Goal: Transaction & Acquisition: Purchase product/service

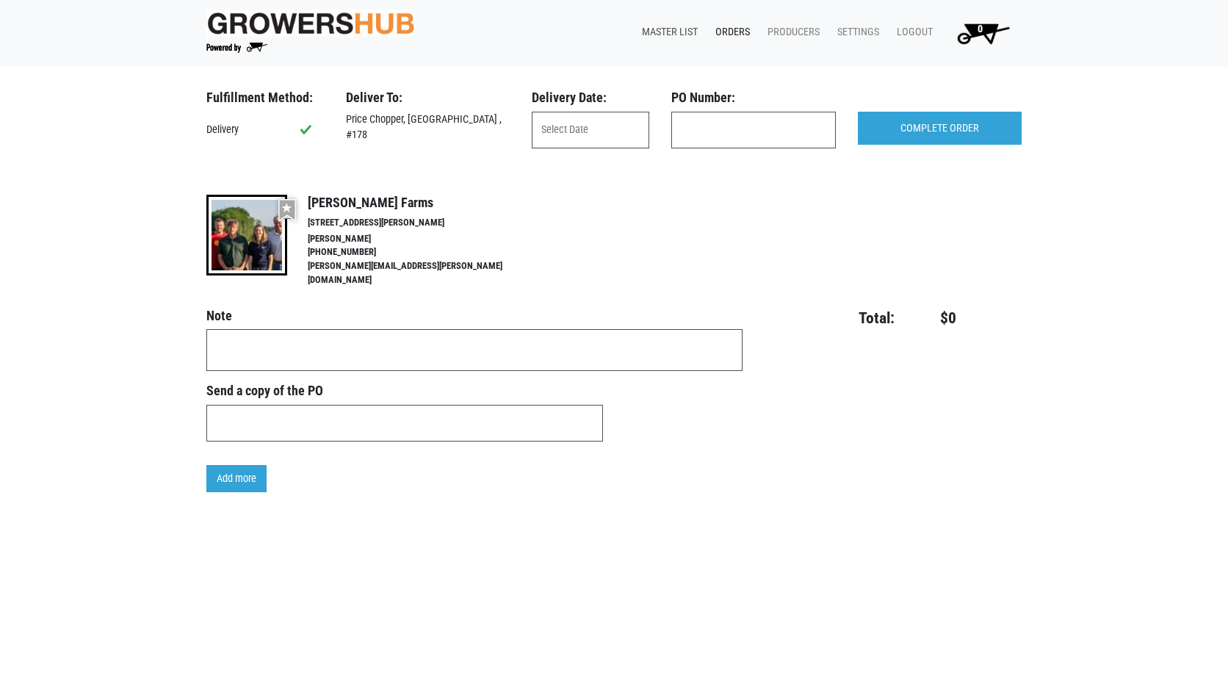
click at [681, 39] on link "Master List" at bounding box center [666, 32] width 73 height 28
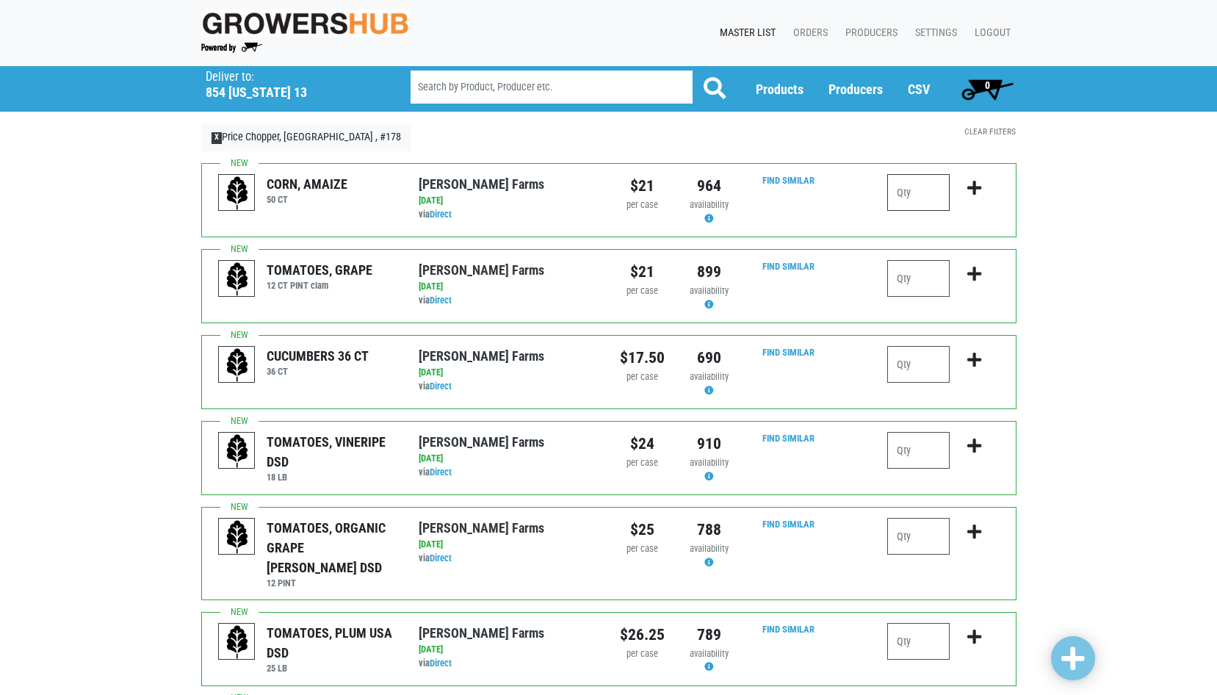
click at [899, 195] on input "number" at bounding box center [918, 192] width 62 height 37
type input "1"
click at [900, 286] on input "number" at bounding box center [918, 278] width 62 height 37
type input "2"
click at [896, 357] on input "number" at bounding box center [918, 364] width 62 height 37
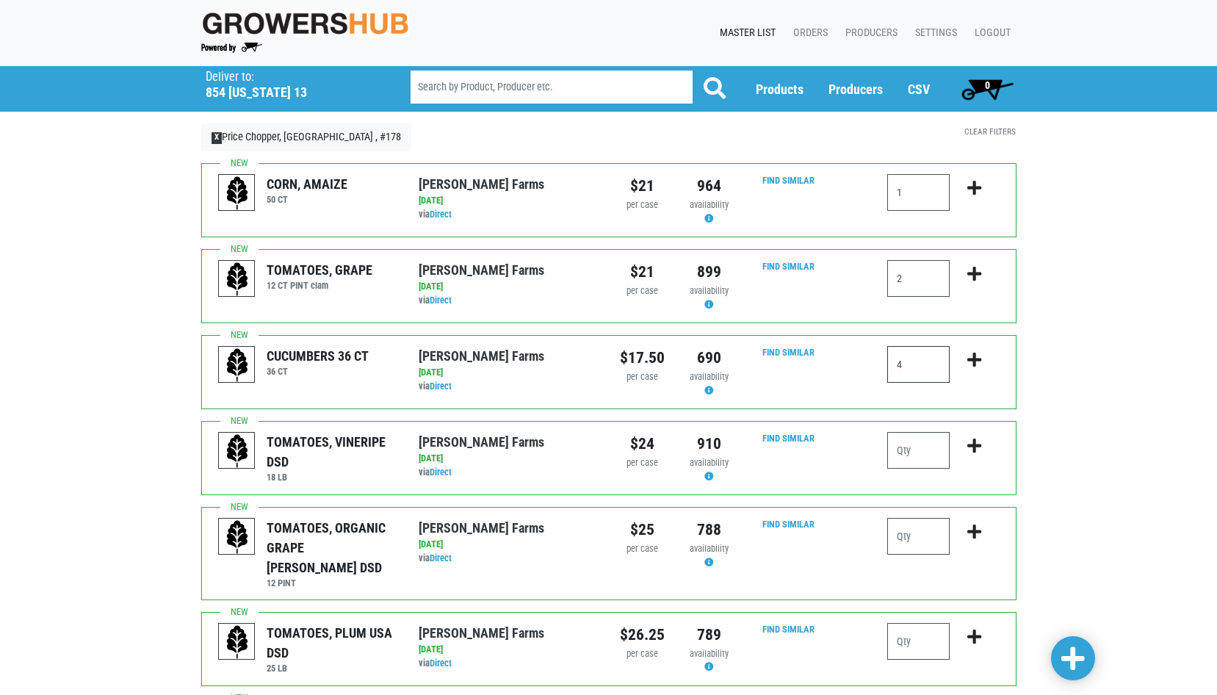
type input "4"
click at [910, 538] on input "number" at bounding box center [918, 536] width 62 height 37
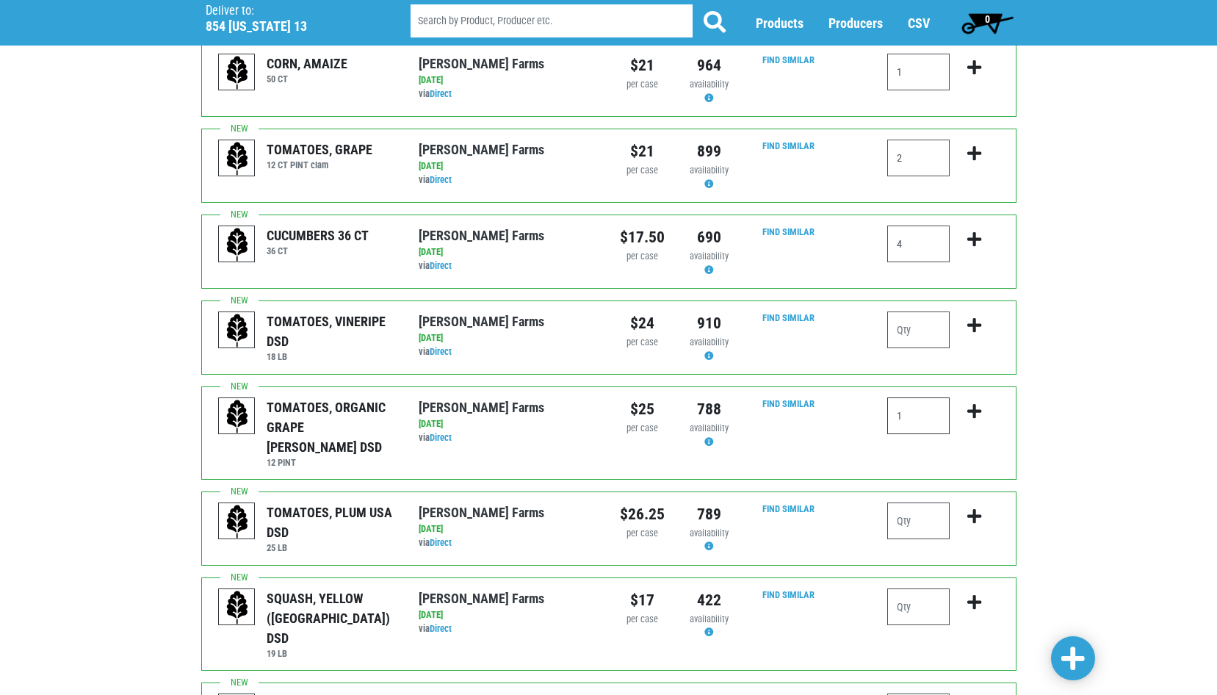
scroll to position [147, 0]
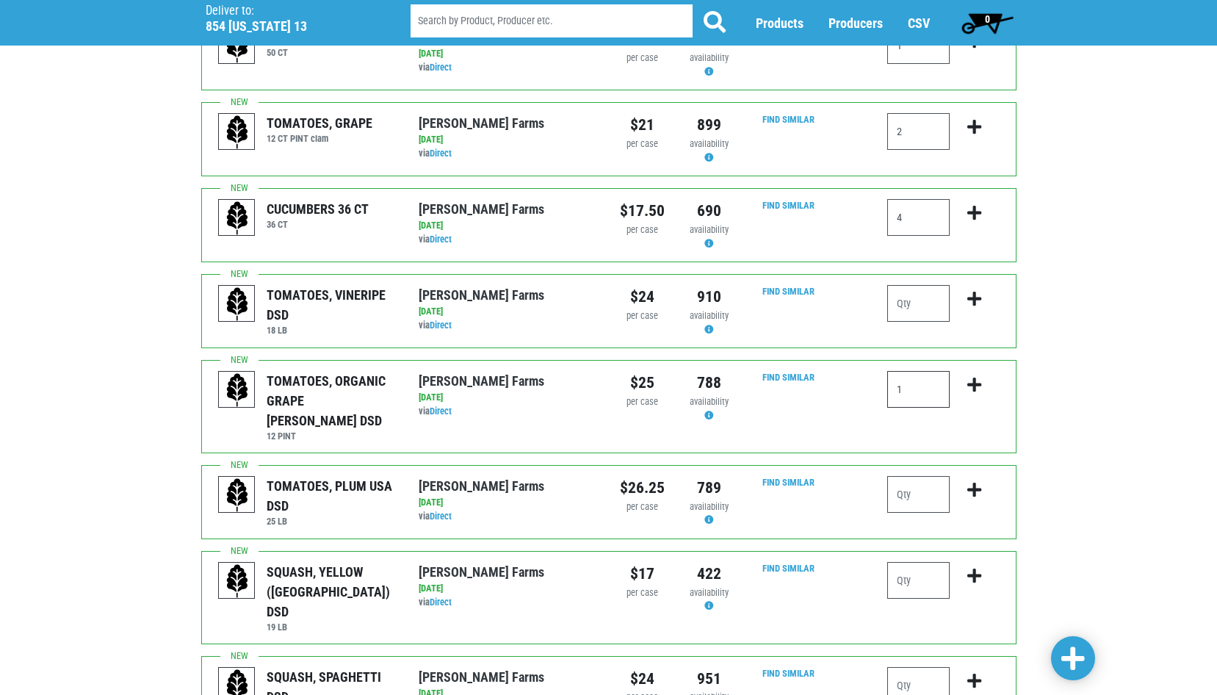
type input "1"
click at [897, 493] on input "number" at bounding box center [918, 494] width 62 height 37
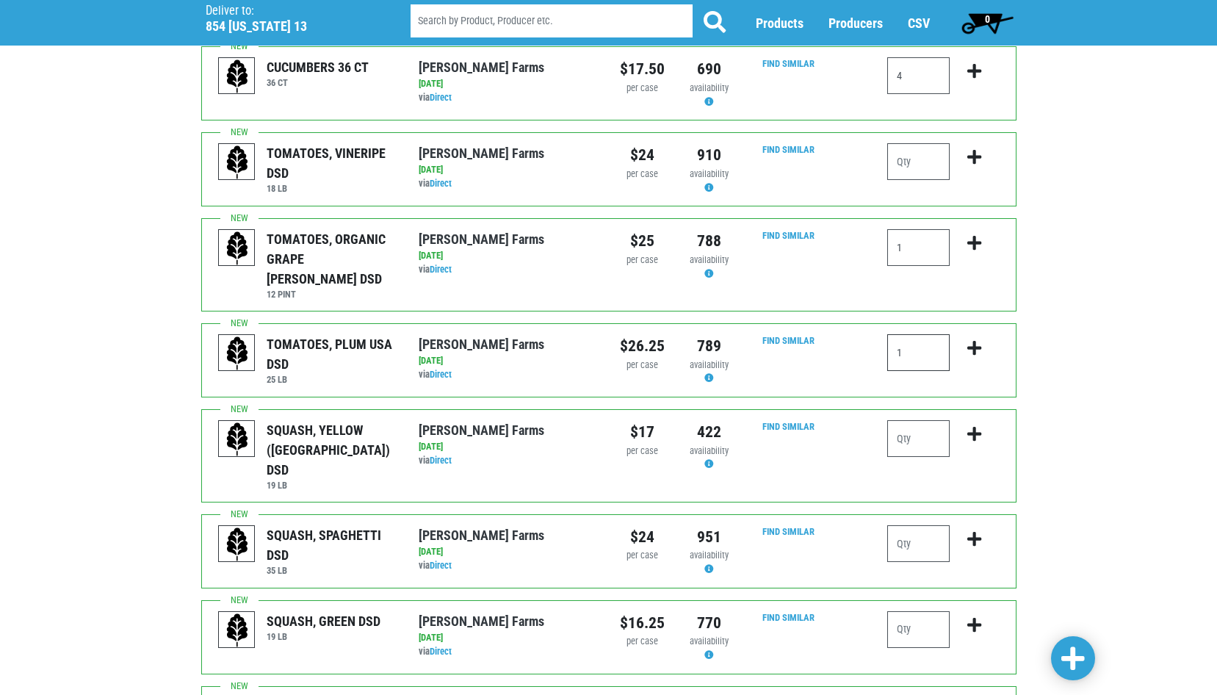
scroll to position [294, 0]
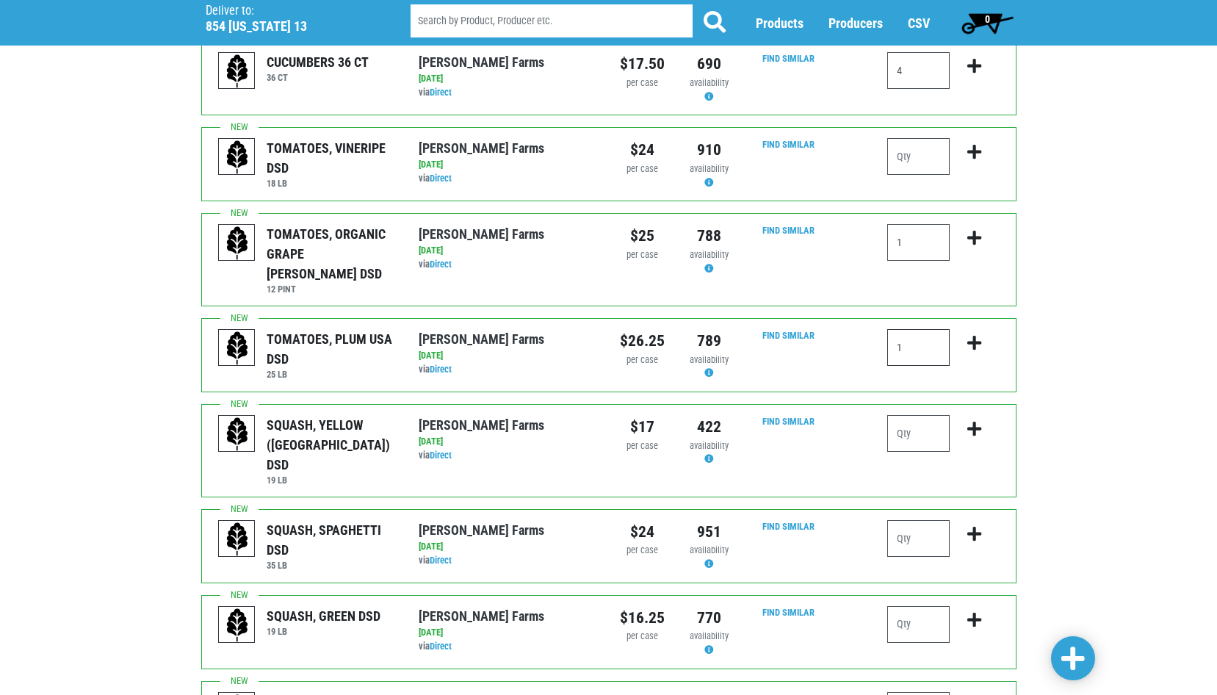
type input "1"
click at [906, 415] on input "number" at bounding box center [918, 433] width 62 height 37
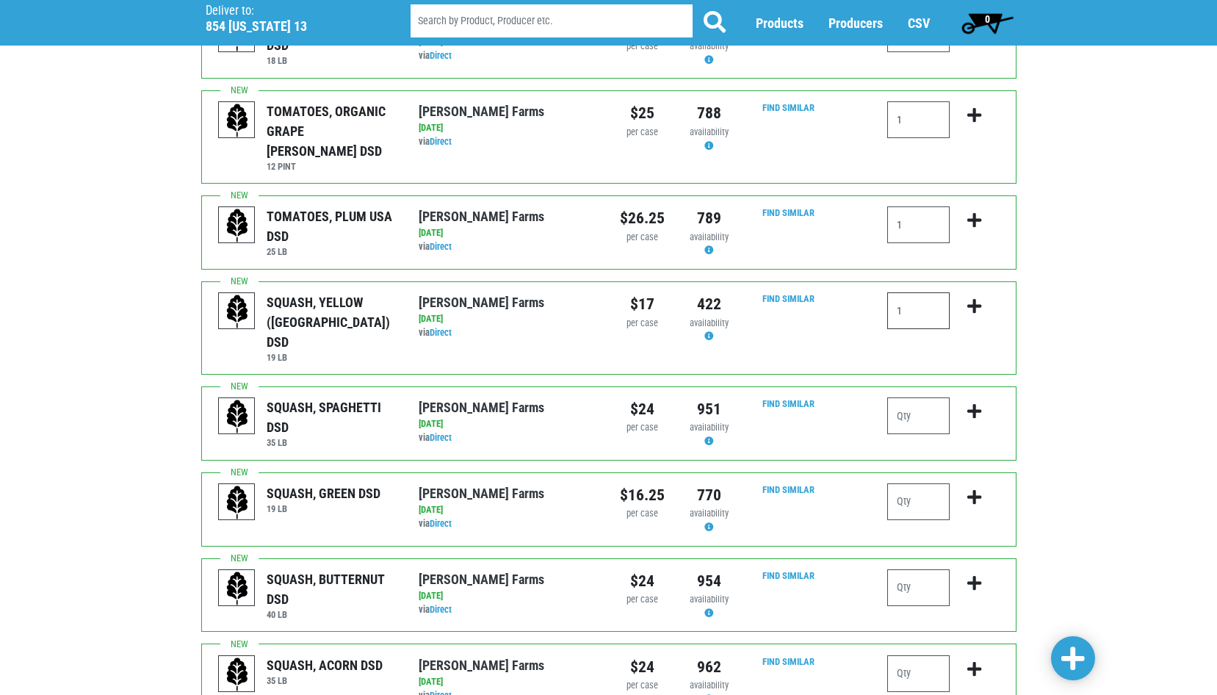
scroll to position [441, 0]
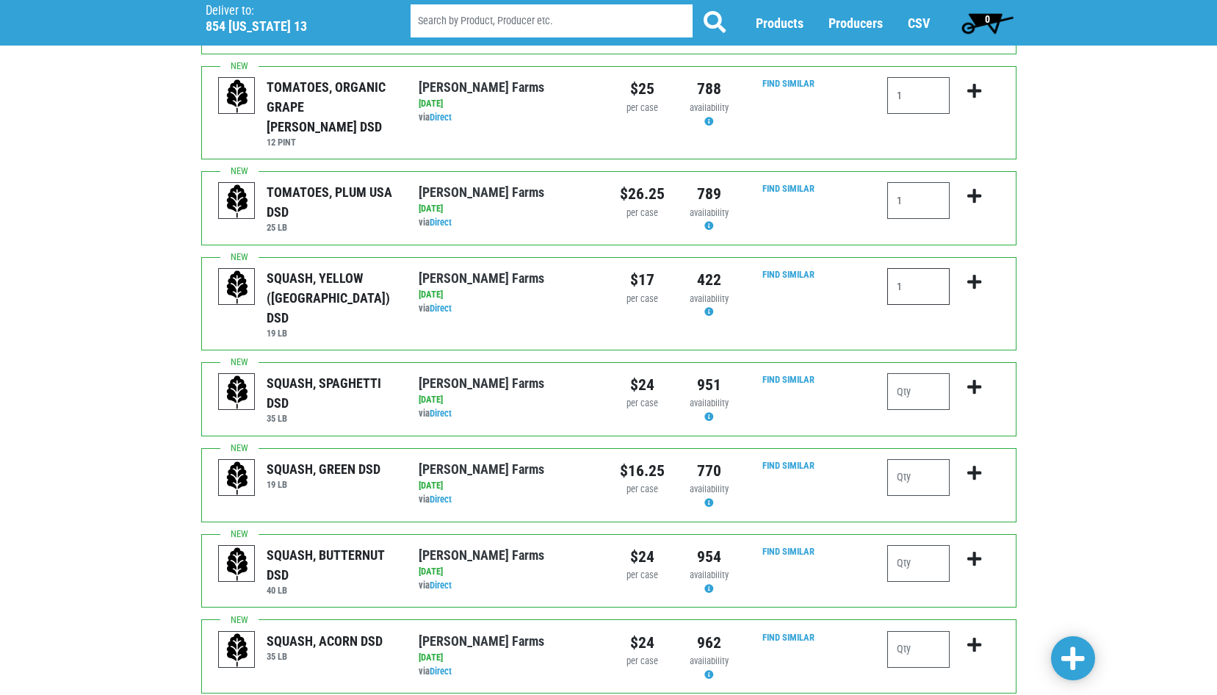
type input "1"
click at [899, 459] on input "number" at bounding box center [918, 477] width 62 height 37
type input "1"
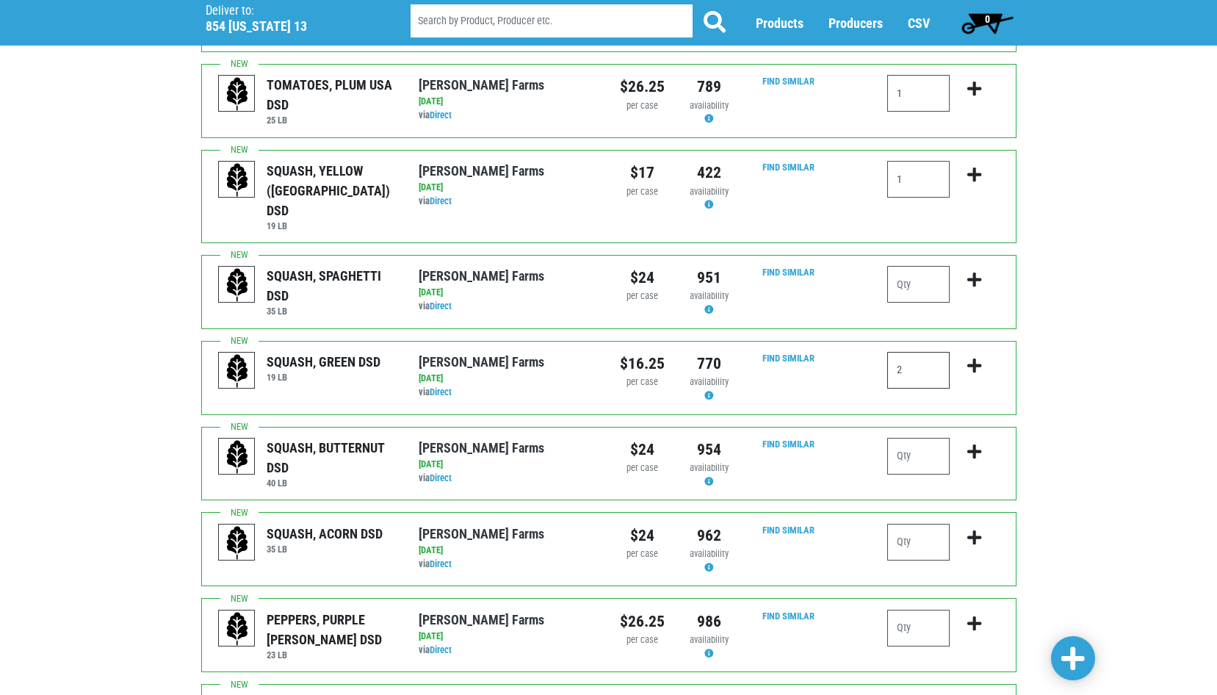
scroll to position [588, 0]
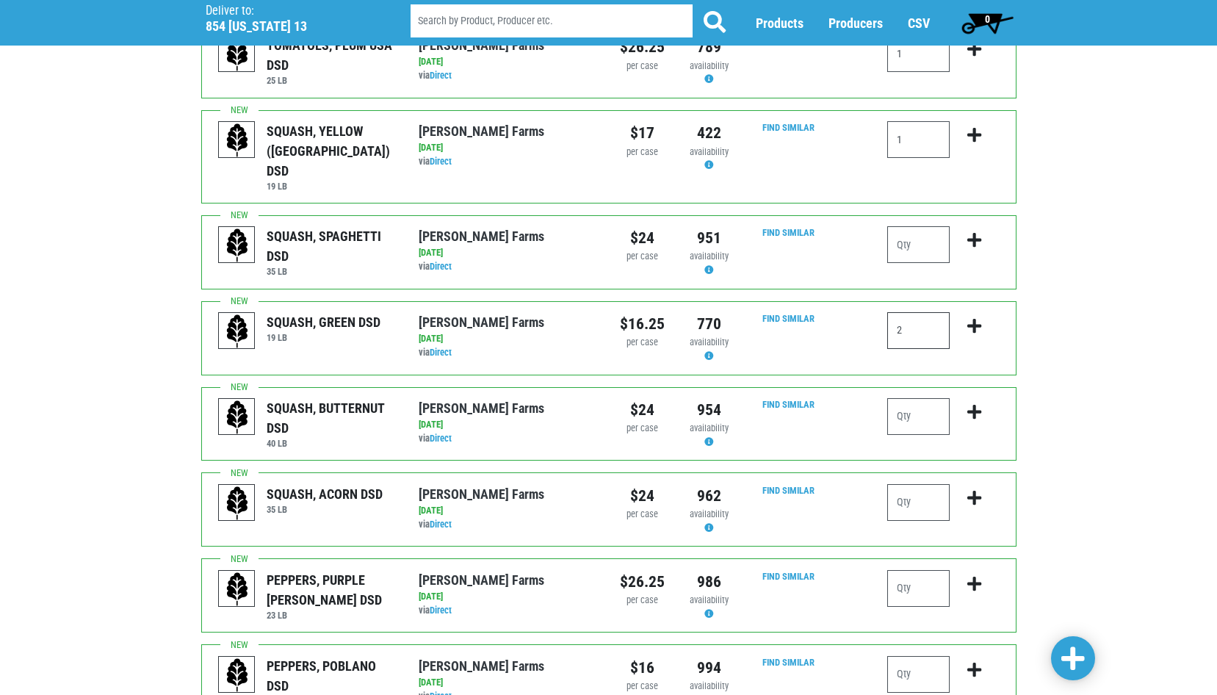
type input "2"
click at [901, 398] on input "number" at bounding box center [918, 416] width 62 height 37
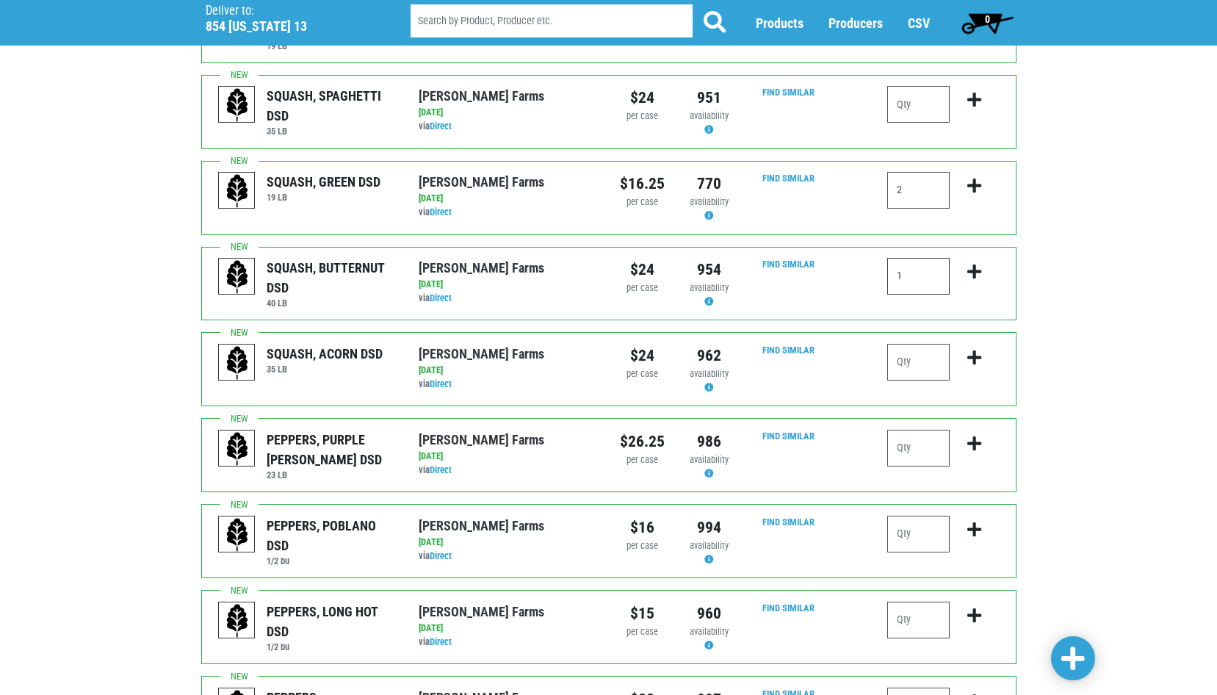
scroll to position [734, 0]
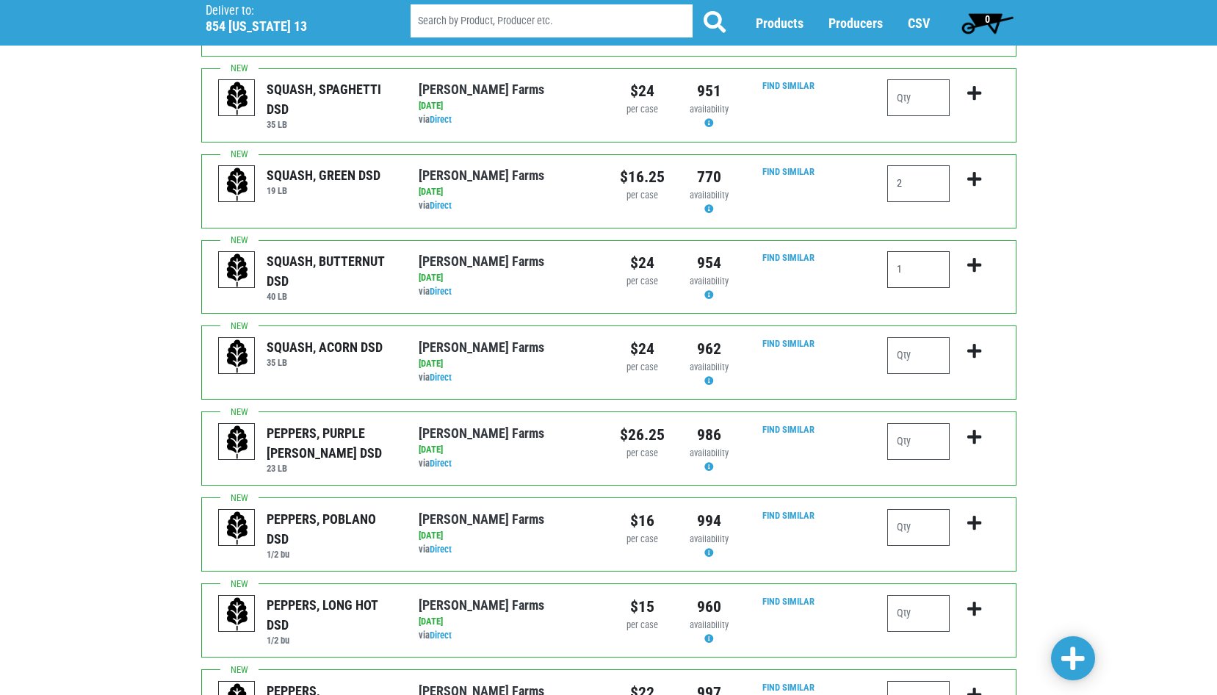
type input "1"
click at [903, 423] on input "number" at bounding box center [918, 441] width 62 height 37
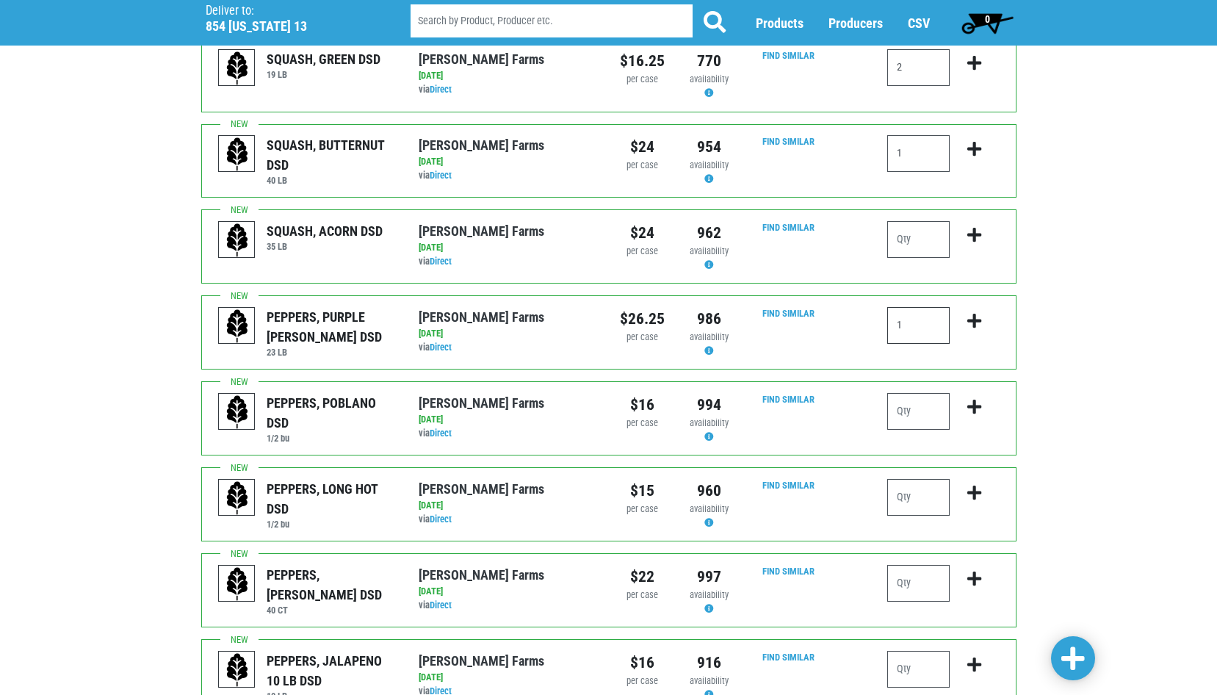
scroll to position [881, 0]
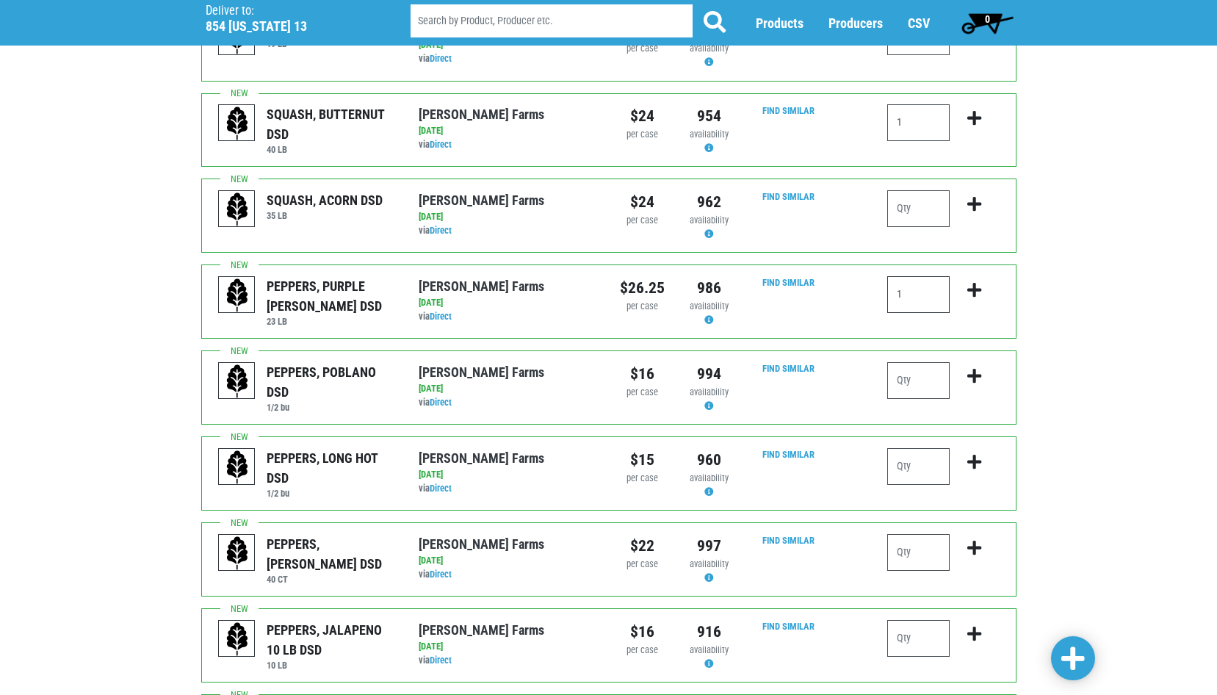
type input "1"
click at [905, 362] on input "number" at bounding box center [918, 380] width 62 height 37
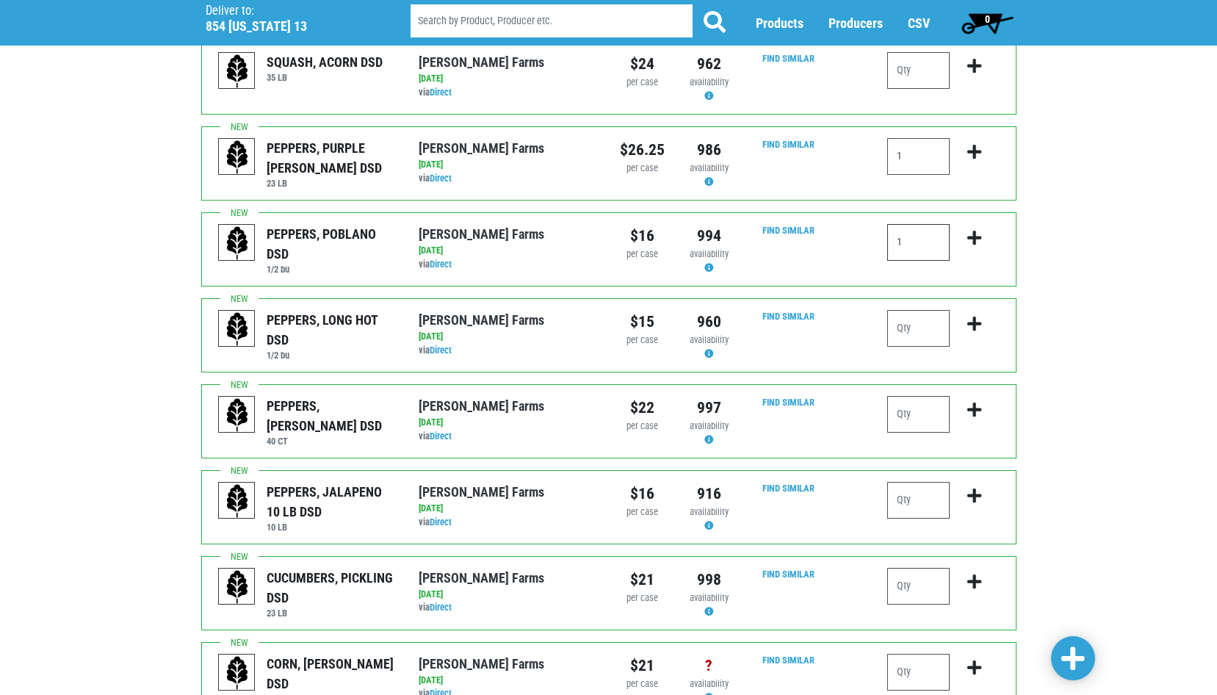
scroll to position [1028, 0]
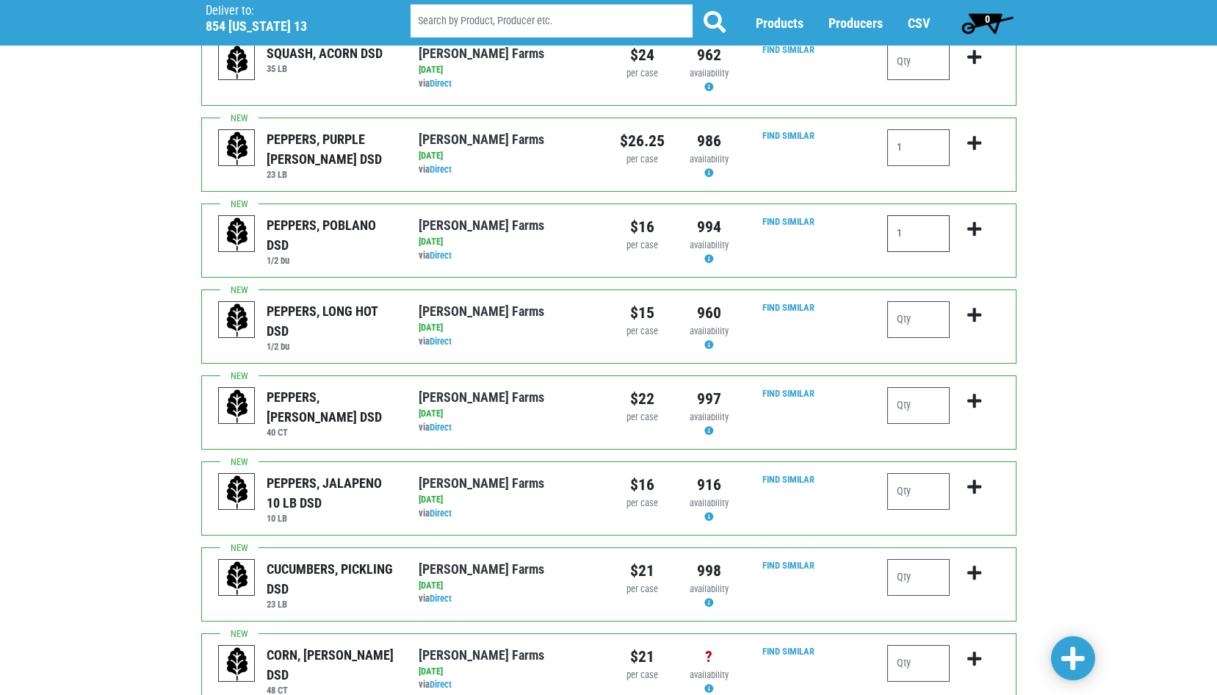
type input "1"
click at [906, 387] on input "number" at bounding box center [918, 405] width 62 height 37
type input "1"
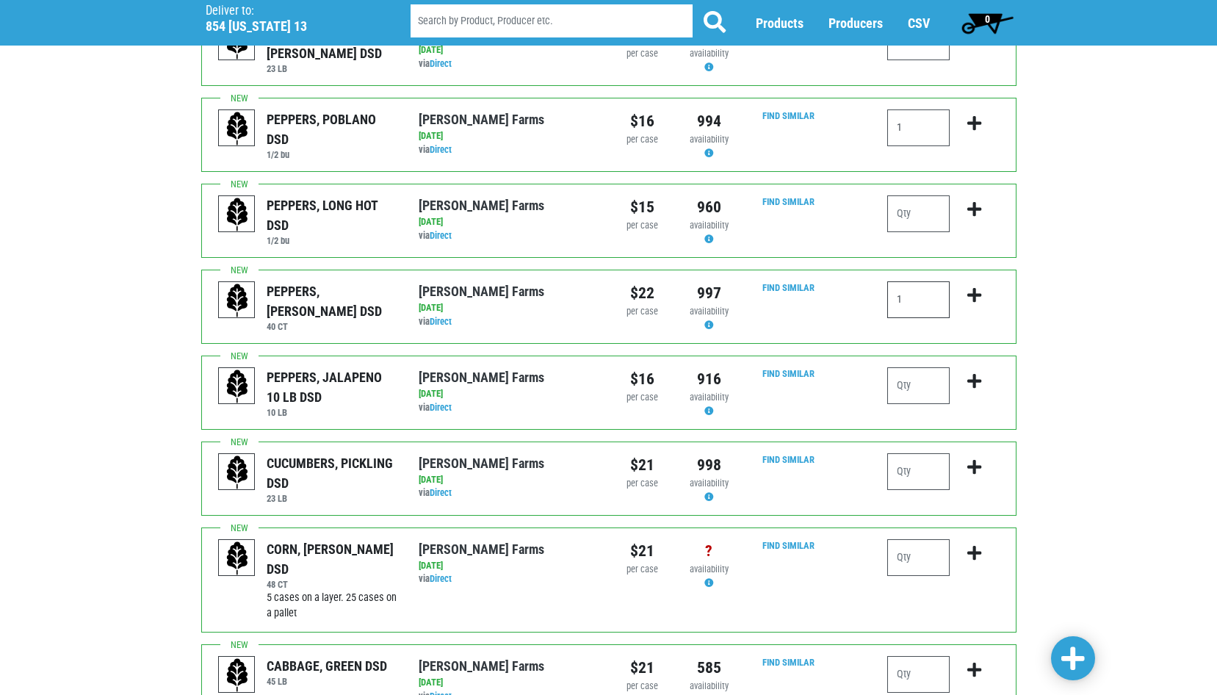
scroll to position [1175, 0]
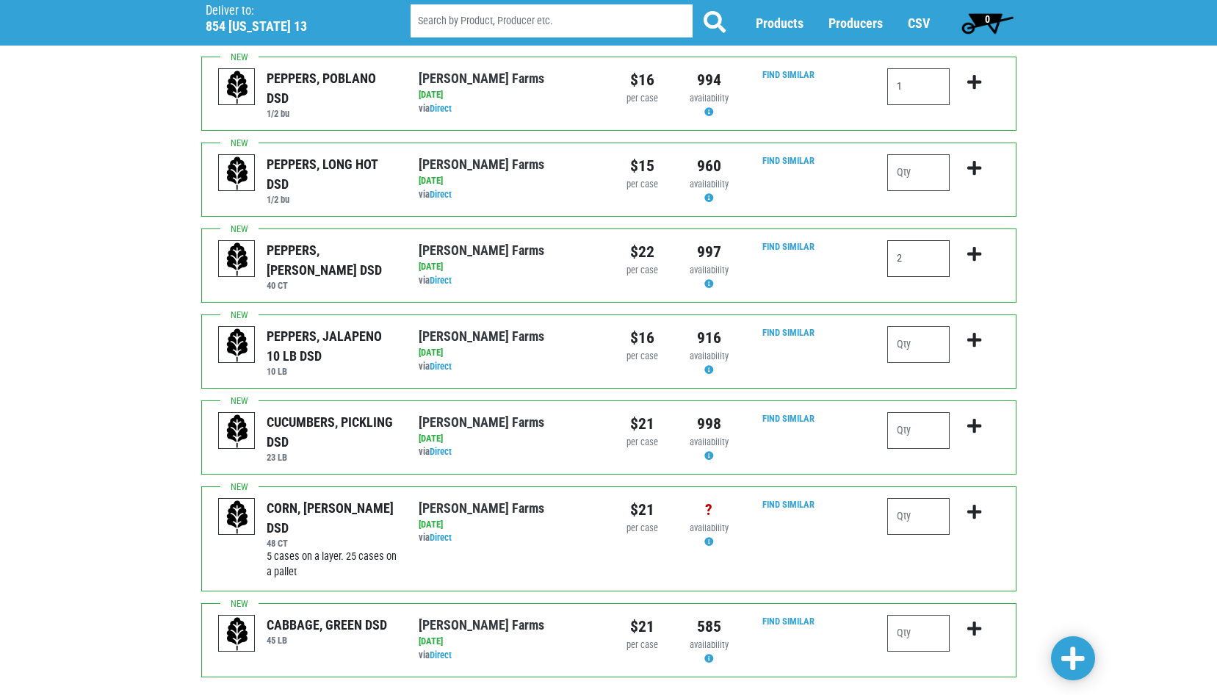
type input "2"
click at [904, 326] on input "number" at bounding box center [918, 344] width 62 height 37
click at [900, 498] on input "number" at bounding box center [918, 516] width 62 height 37
type input "0"
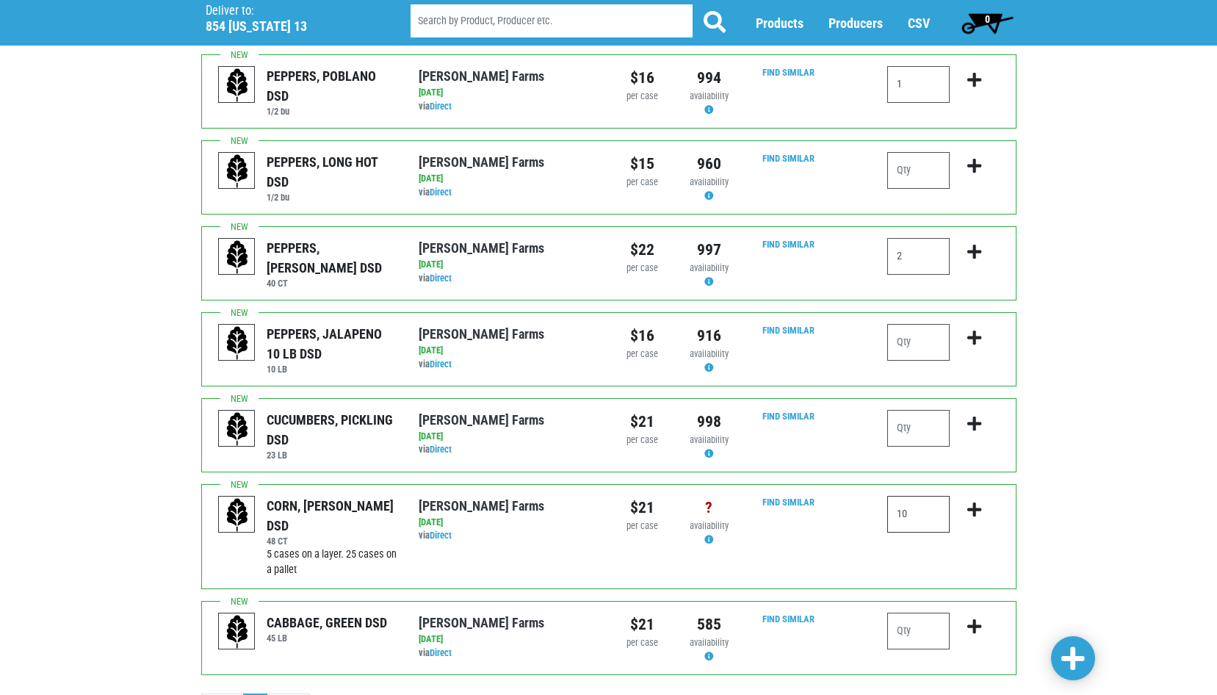
scroll to position [1213, 0]
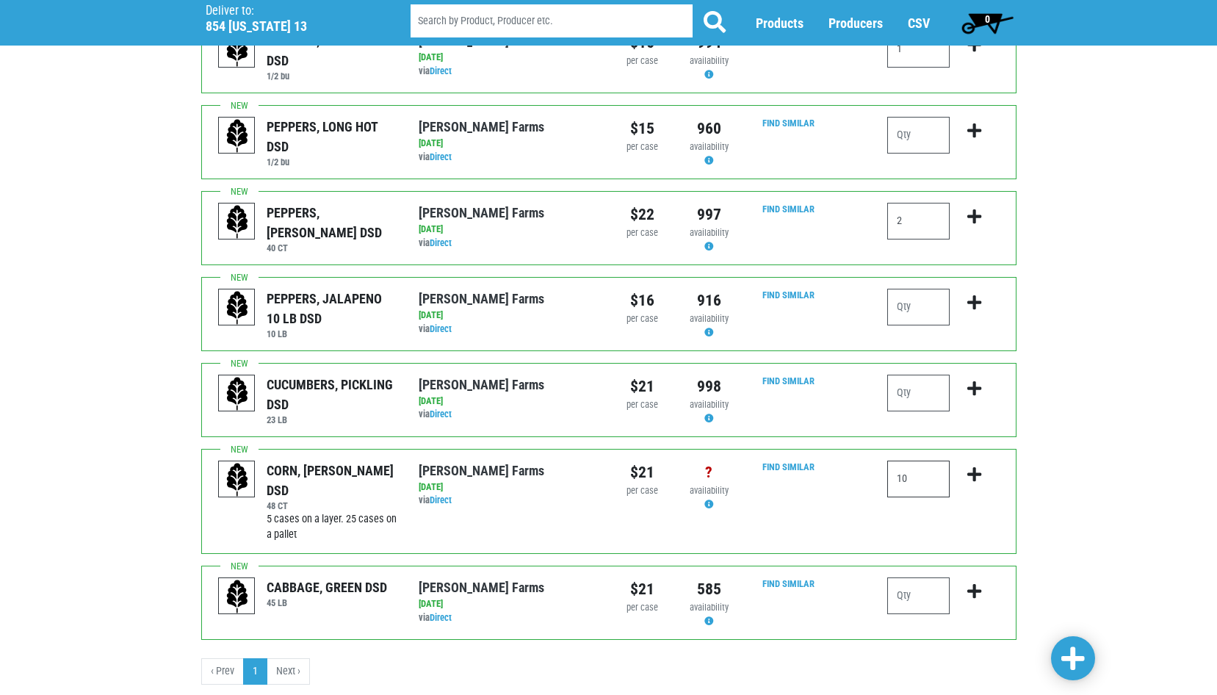
type input "10"
click at [896, 289] on input "number" at bounding box center [918, 307] width 62 height 37
type input "1"
click at [1072, 668] on span at bounding box center [1073, 659] width 24 height 26
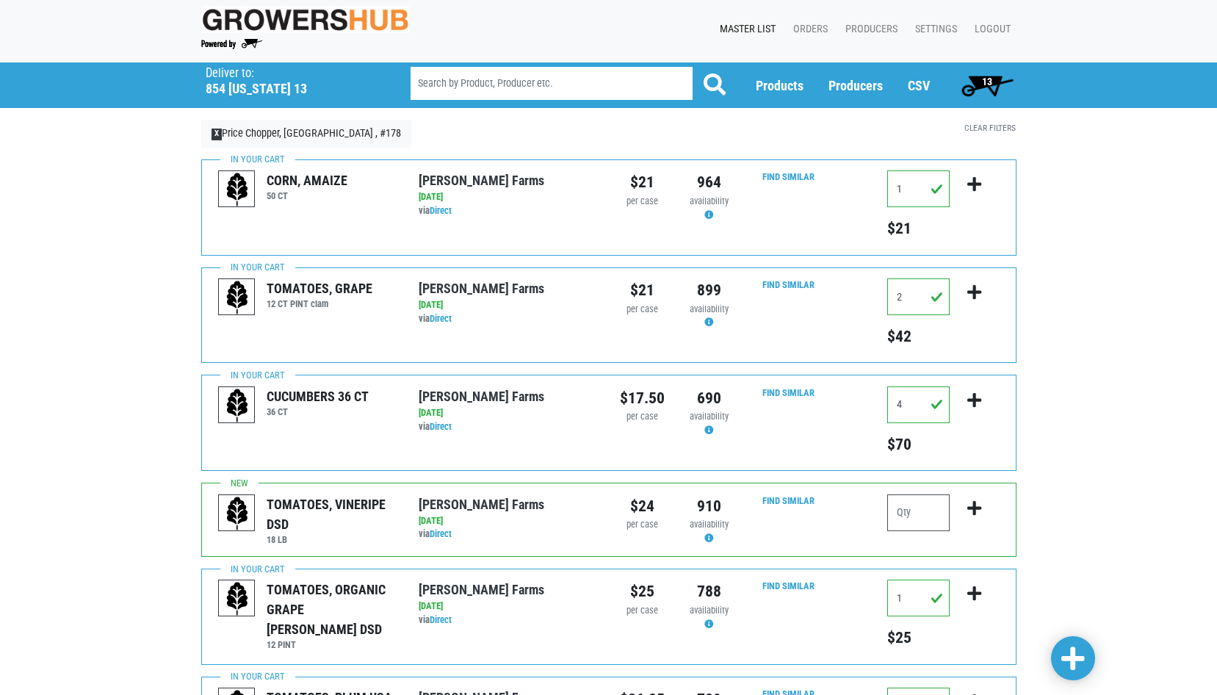
scroll to position [0, 0]
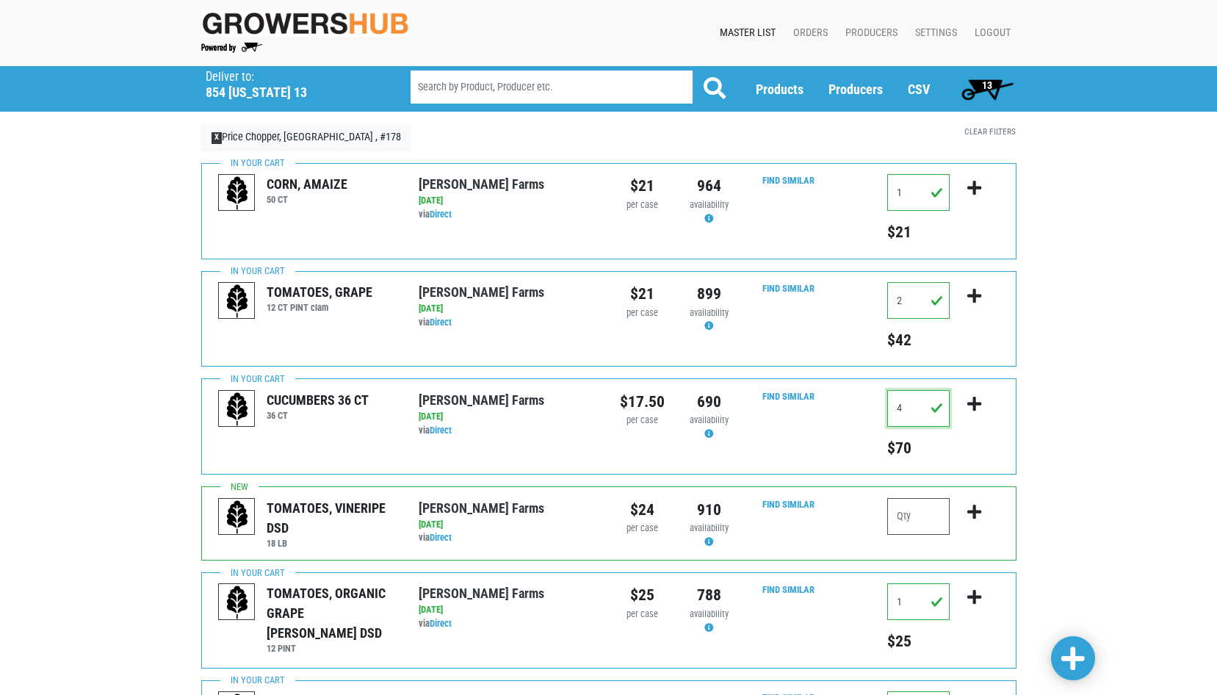
click at [907, 408] on input "4" at bounding box center [918, 408] width 62 height 37
type input "0"
click at [975, 404] on icon "submit" at bounding box center [974, 404] width 14 height 16
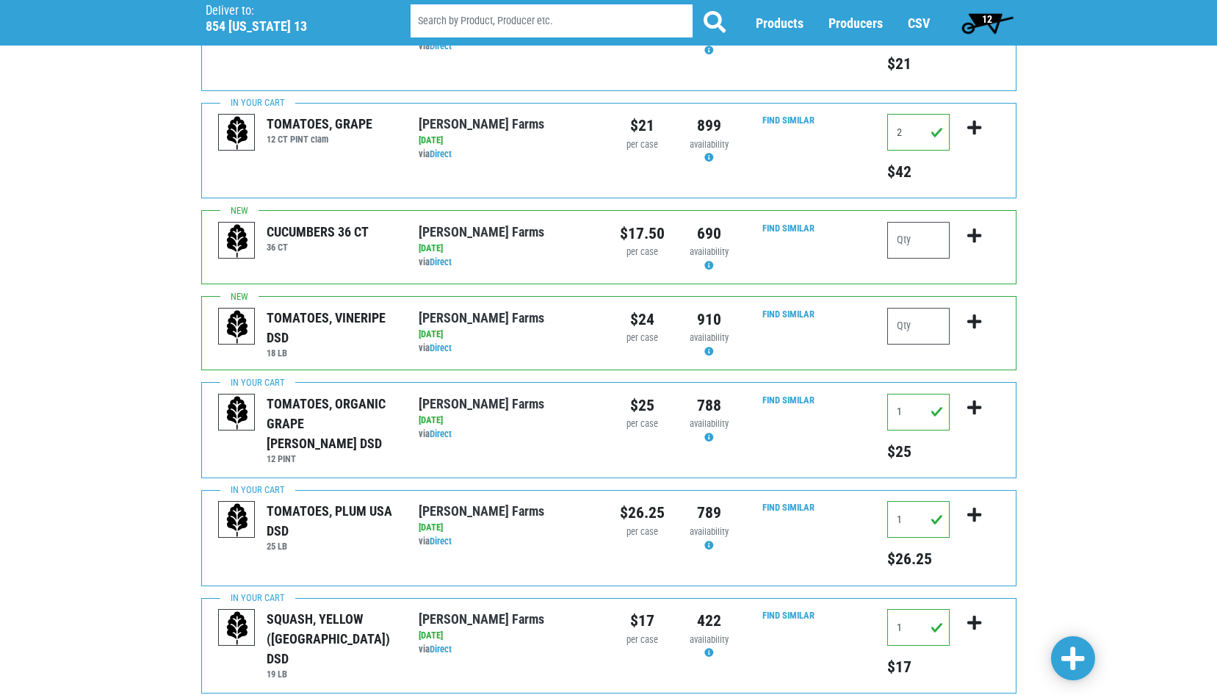
scroll to position [147, 0]
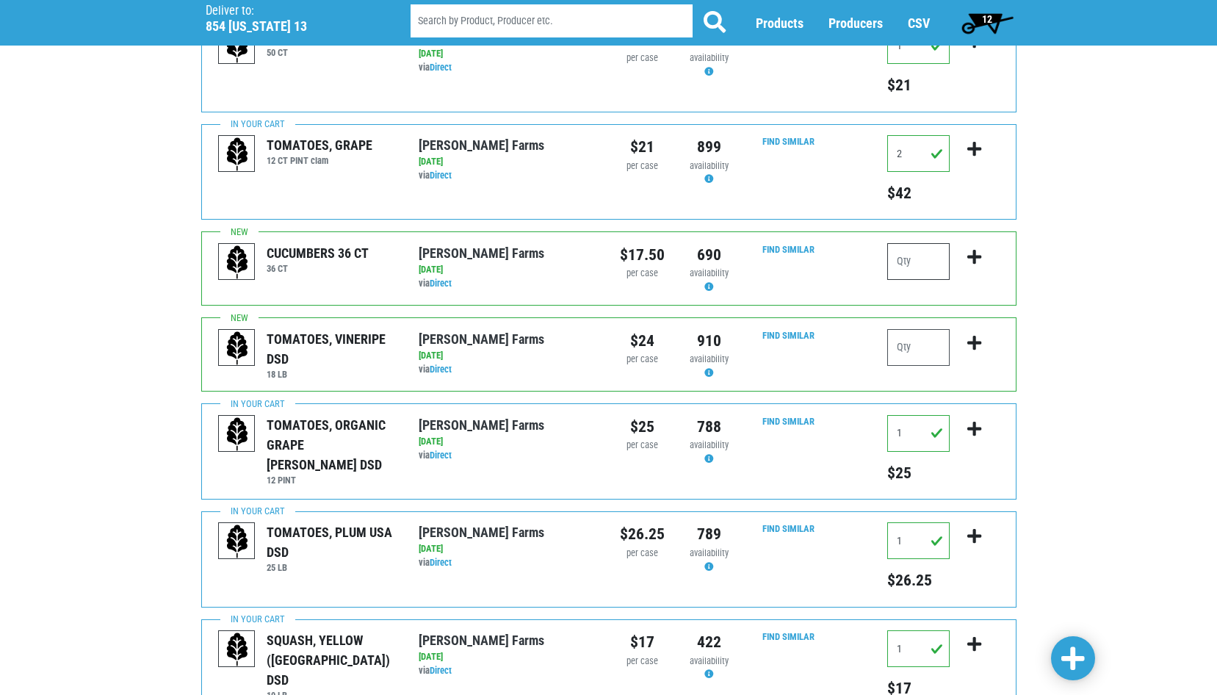
click at [910, 269] on input "number" at bounding box center [918, 261] width 62 height 37
type input "2"
click at [972, 258] on icon "submit" at bounding box center [974, 257] width 14 height 16
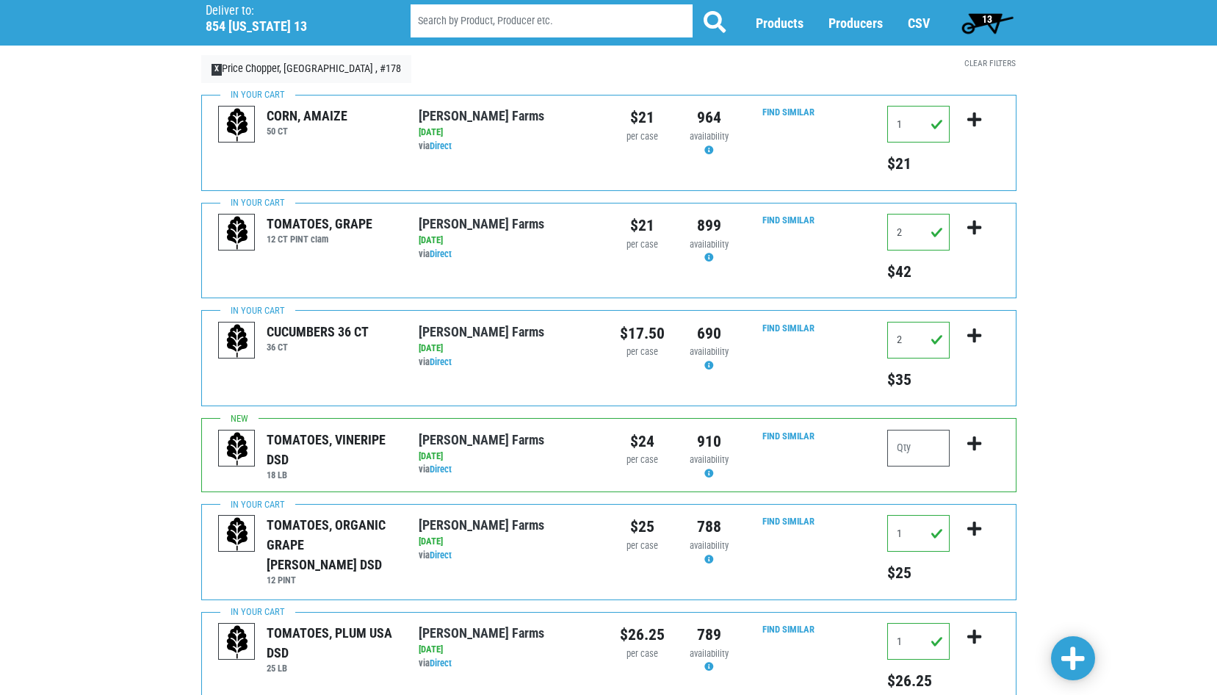
scroll to position [0, 0]
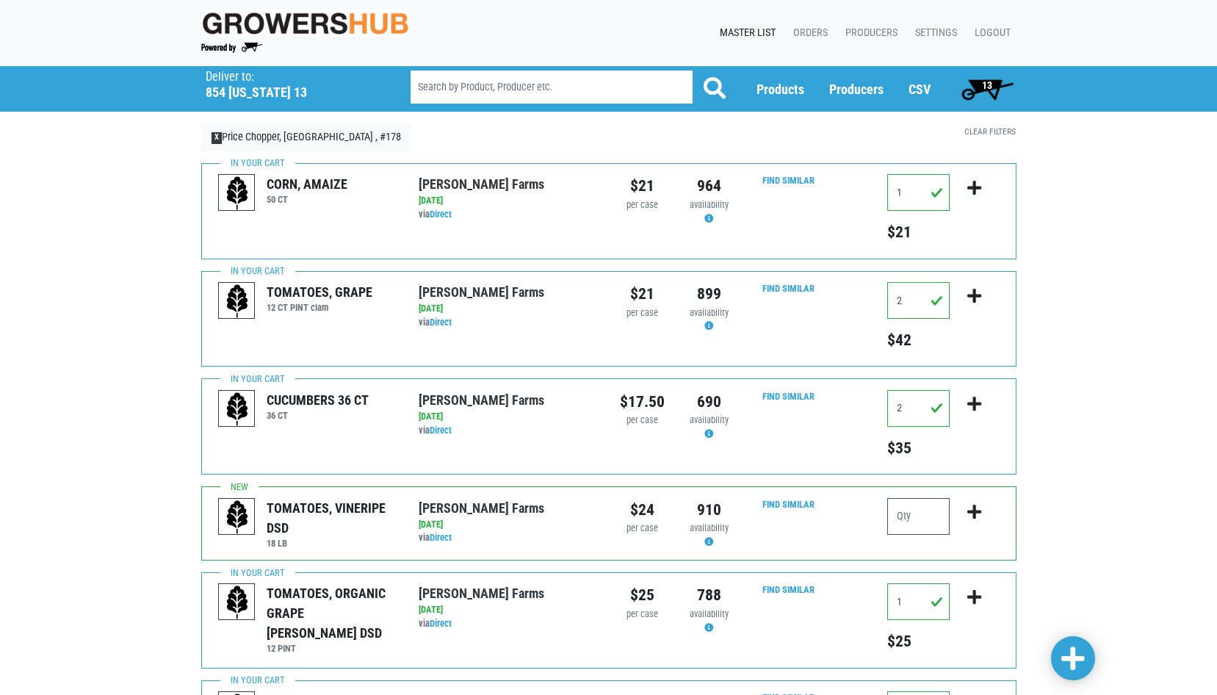
click at [990, 79] on span "13" at bounding box center [987, 85] width 10 height 12
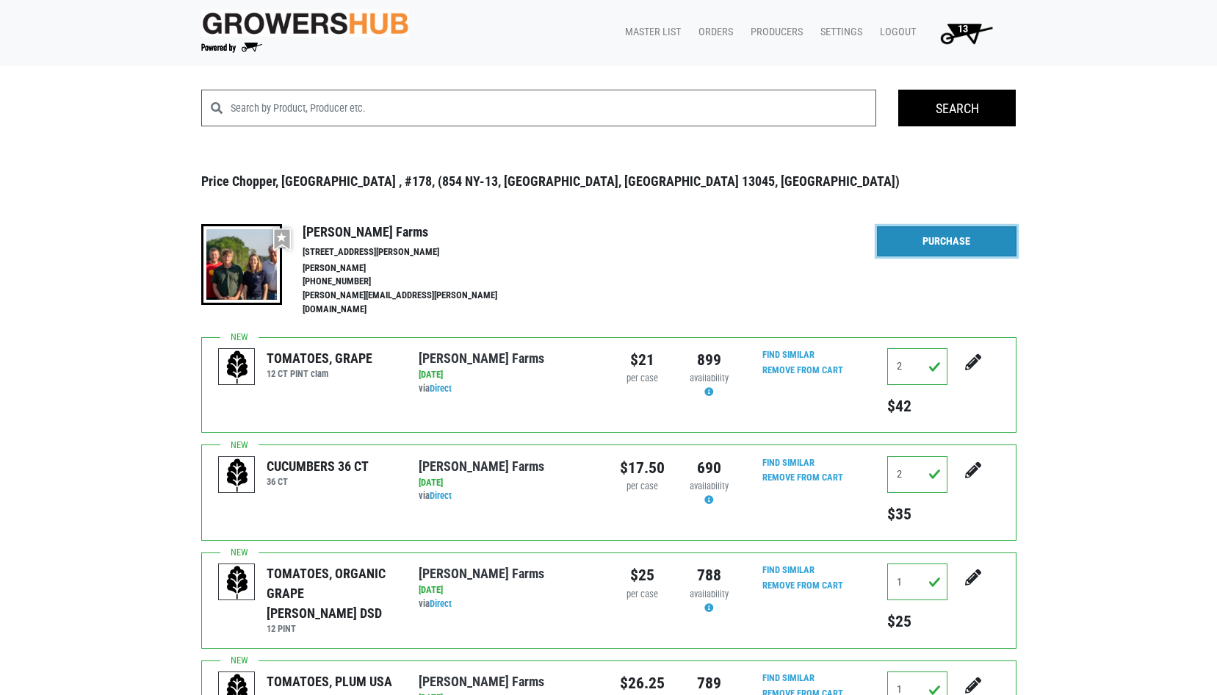
click at [965, 243] on link "Purchase" at bounding box center [947, 241] width 140 height 31
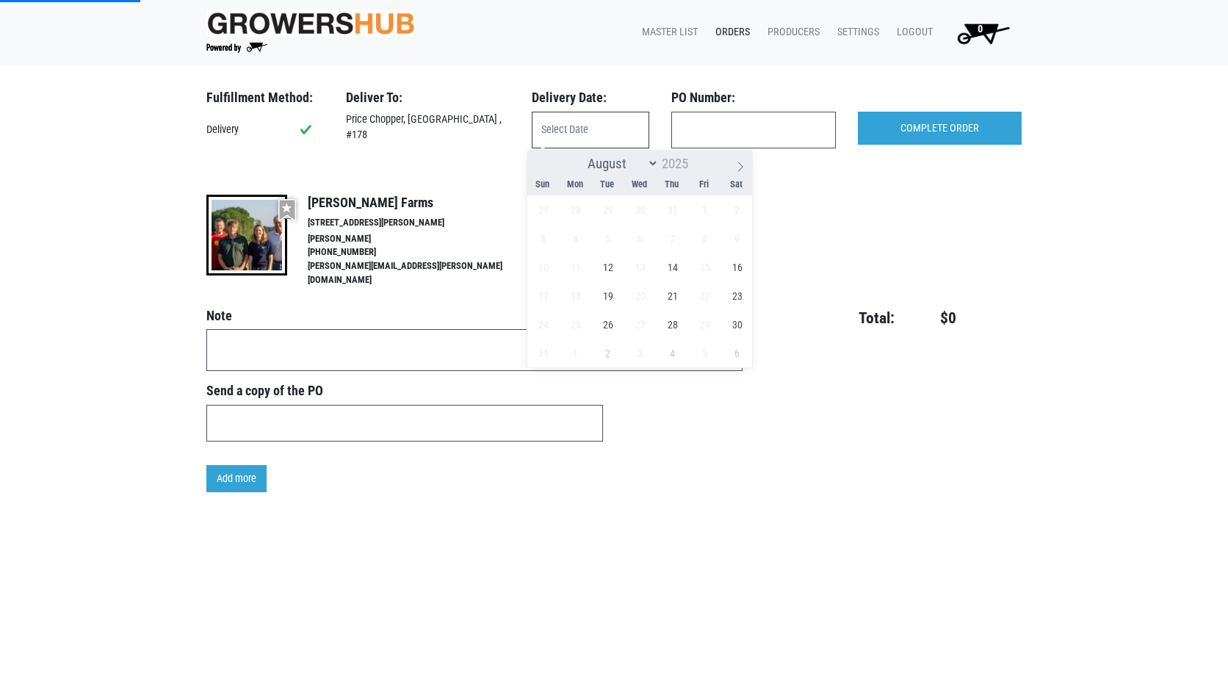
click at [605, 133] on input "text" at bounding box center [591, 130] width 118 height 37
click at [608, 270] on span "12" at bounding box center [607, 267] width 29 height 29
type input "[DATE]"
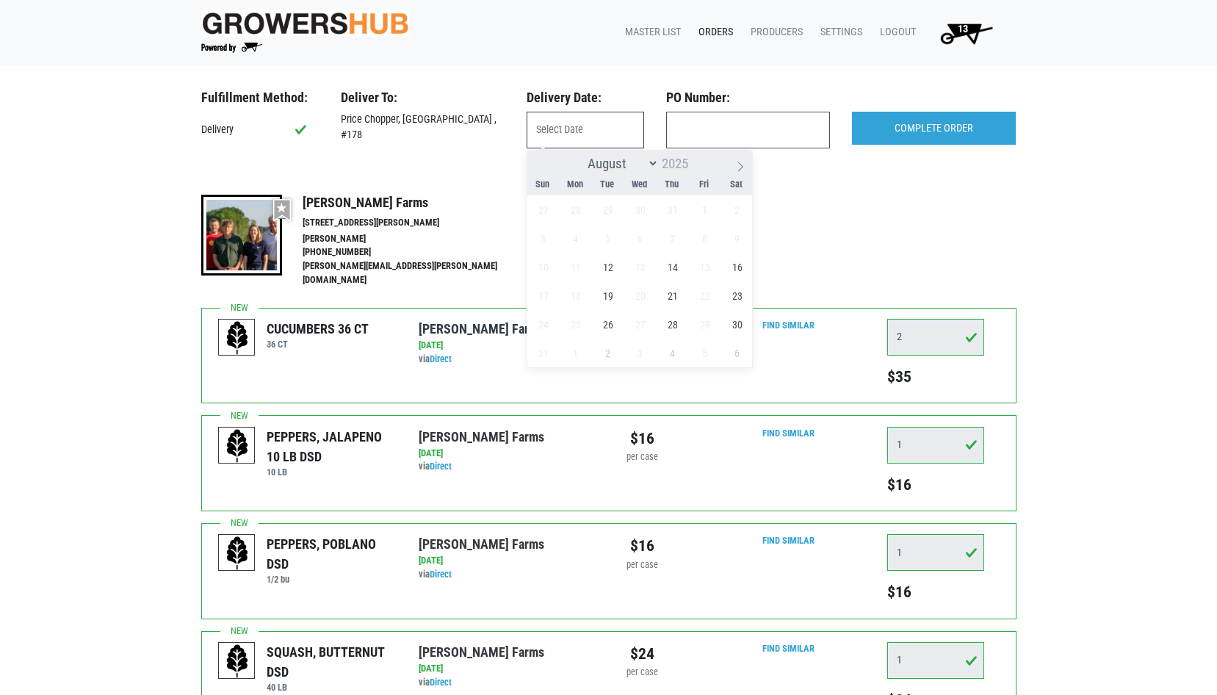
click at [604, 121] on input "text" at bounding box center [586, 130] width 118 height 37
click at [611, 262] on span "12" at bounding box center [607, 267] width 29 height 29
type input "[DATE]"
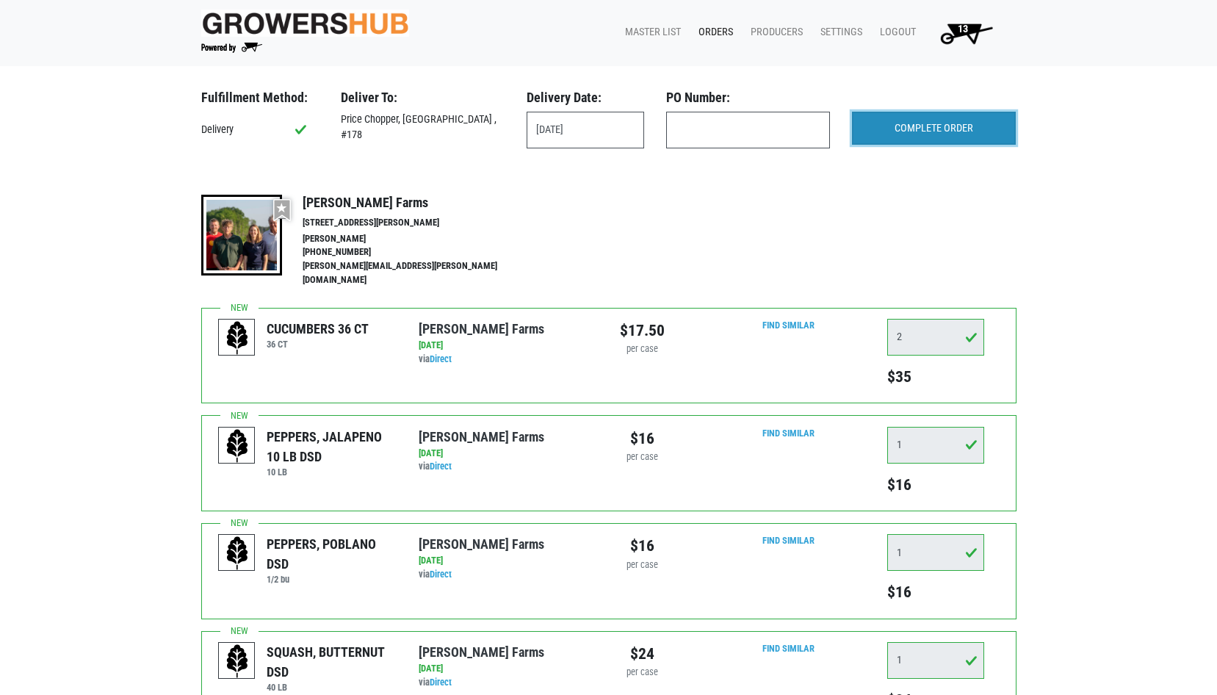
click at [944, 130] on input "COMPLETE ORDER" at bounding box center [934, 129] width 164 height 34
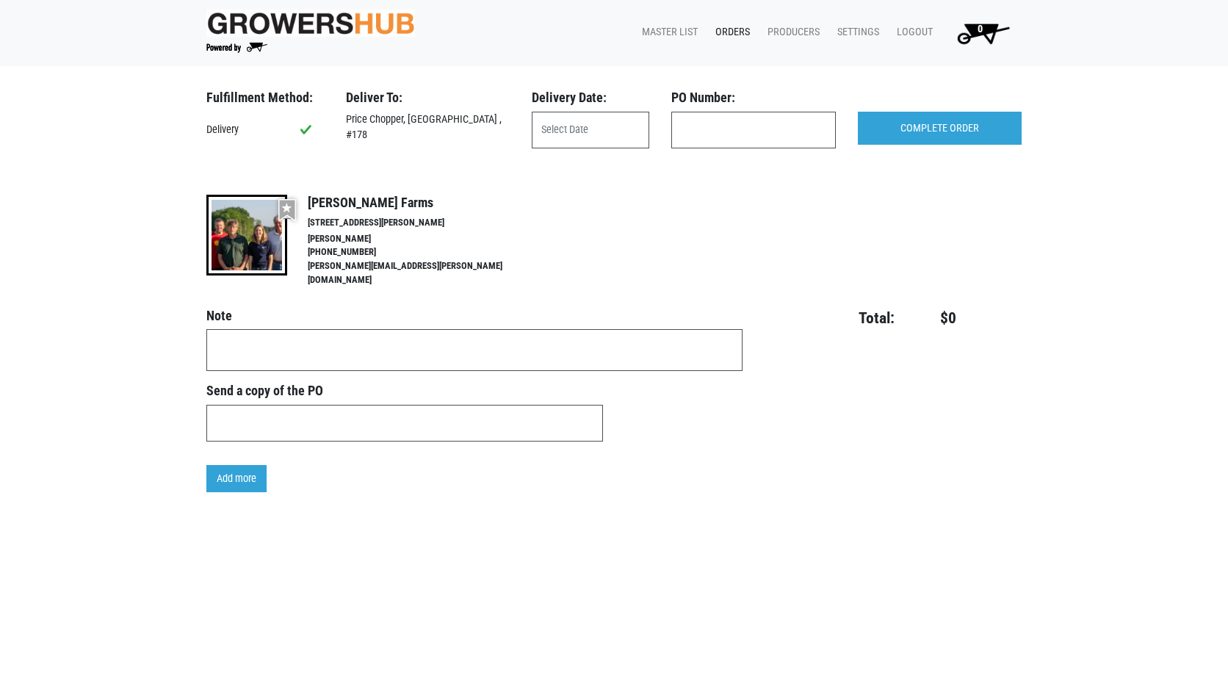
click at [742, 29] on link "Orders" at bounding box center [730, 32] width 52 height 28
